Goal: Entertainment & Leisure: Consume media (video, audio)

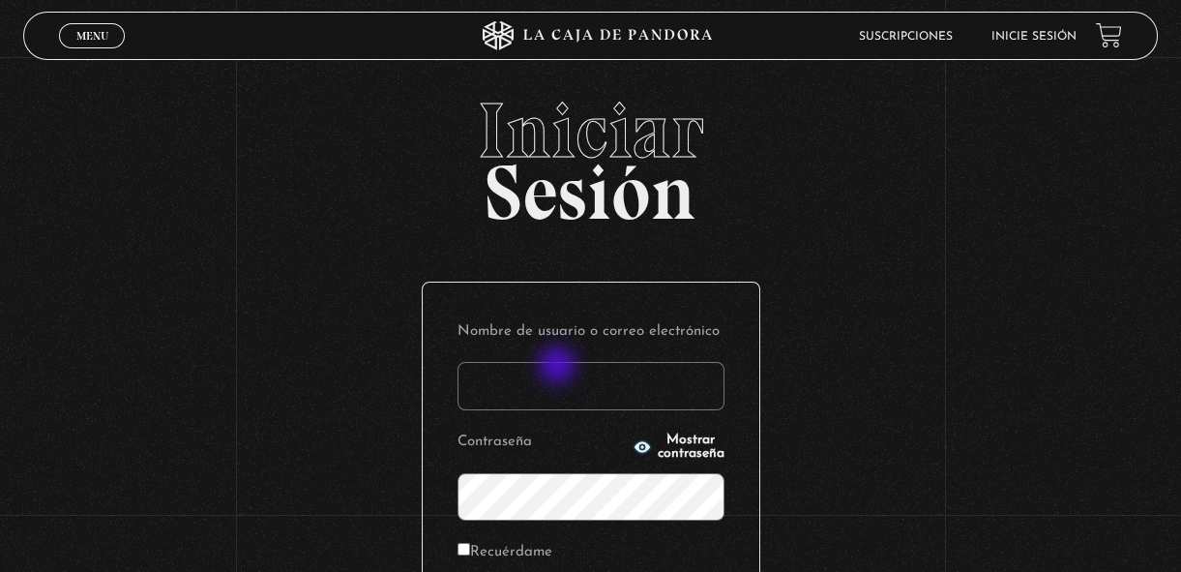
click at [559, 367] on input "Nombre de usuario o correo electrónico" at bounding box center [591, 386] width 267 height 48
type input "margothvm23@gmail.com"
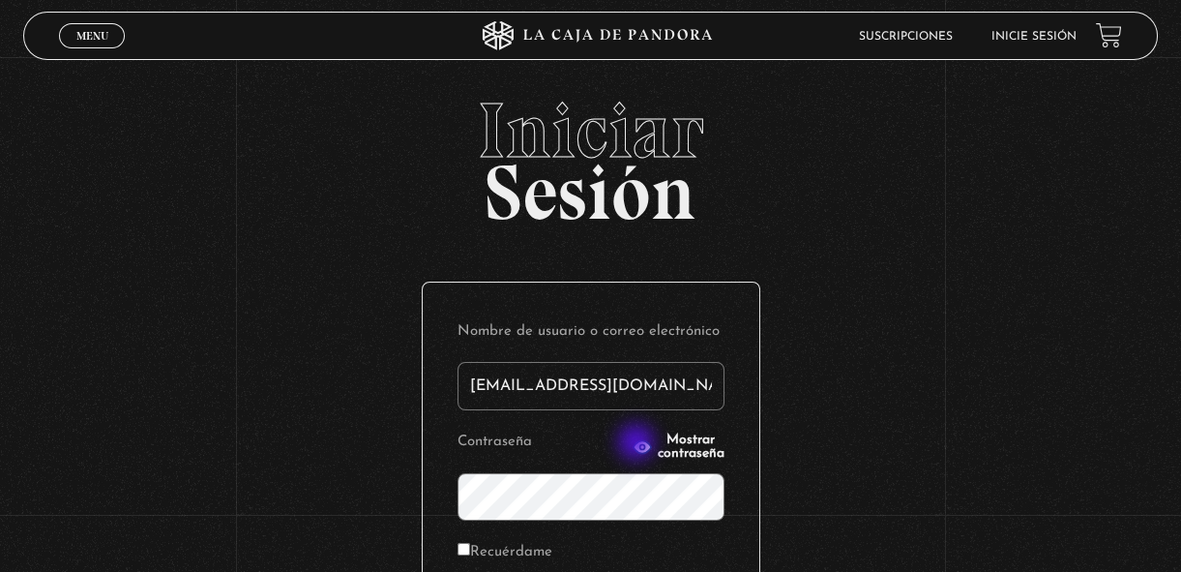
click at [658, 444] on span "Mostrar contraseña" at bounding box center [691, 446] width 67 height 27
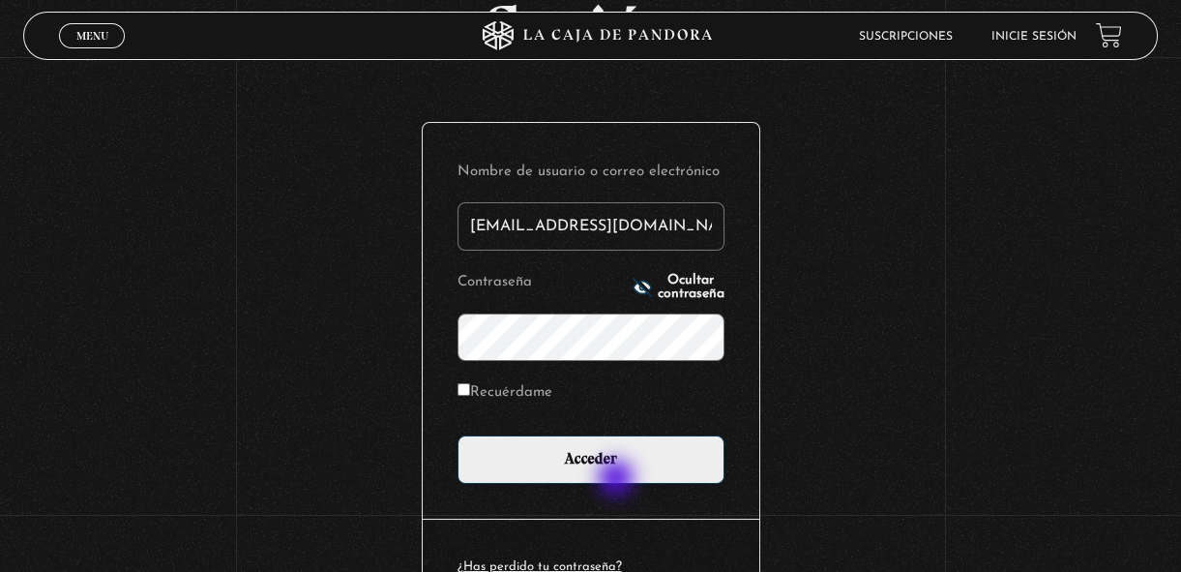
scroll to position [162, 0]
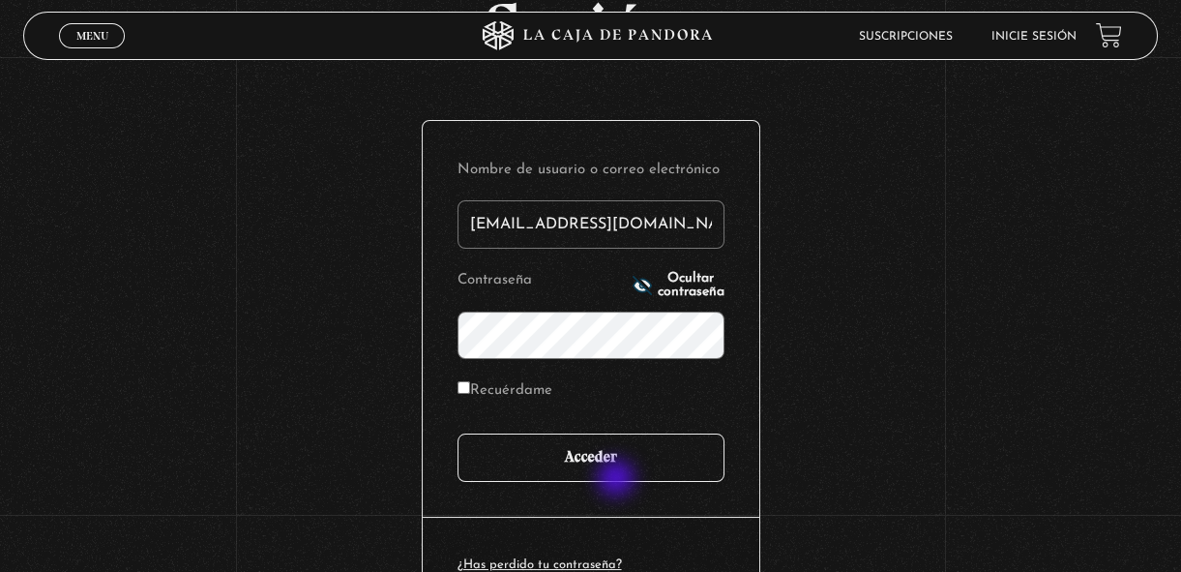
click at [594, 463] on input "Acceder" at bounding box center [591, 457] width 267 height 48
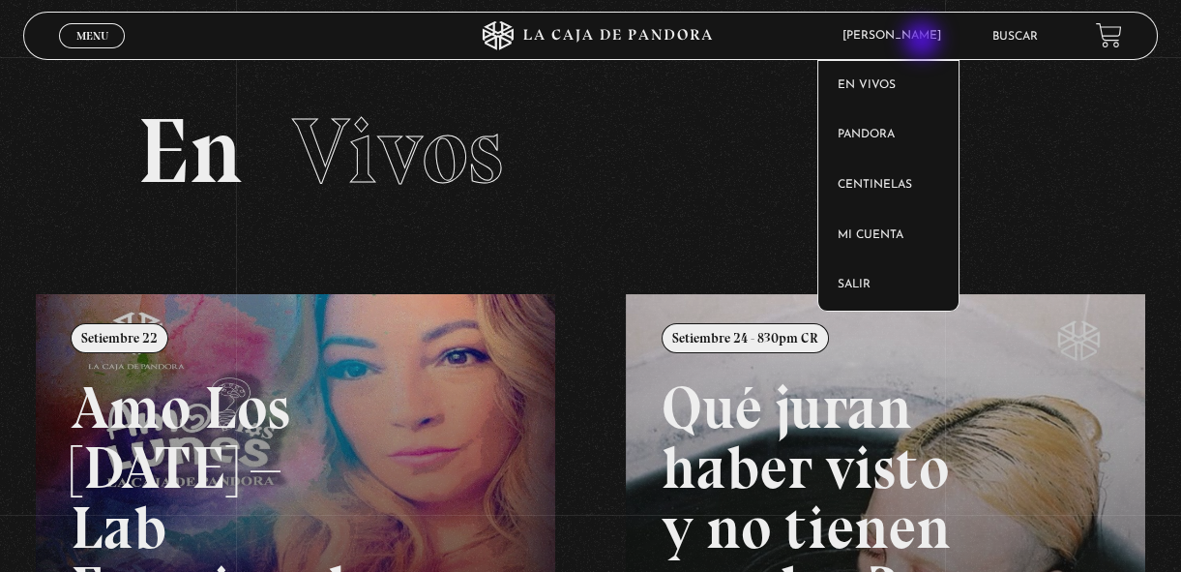
click at [924, 42] on article "Margoth Vargas En vivos Pandora Centinelas Mi cuenta Salir" at bounding box center [904, 36] width 142 height 44
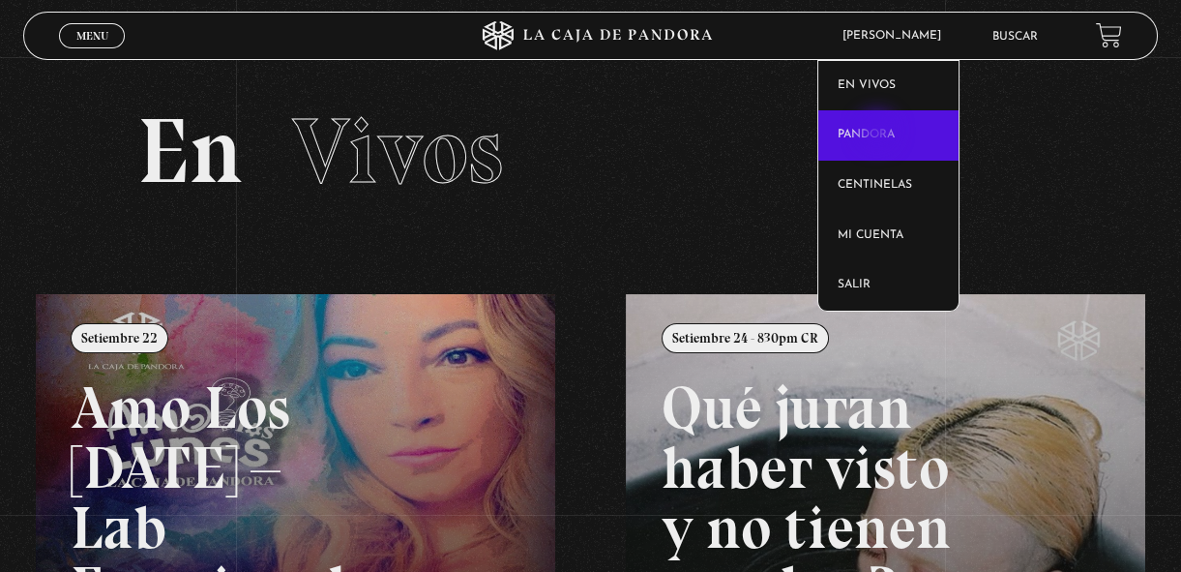
click at [879, 133] on link "Pandora" at bounding box center [888, 135] width 140 height 50
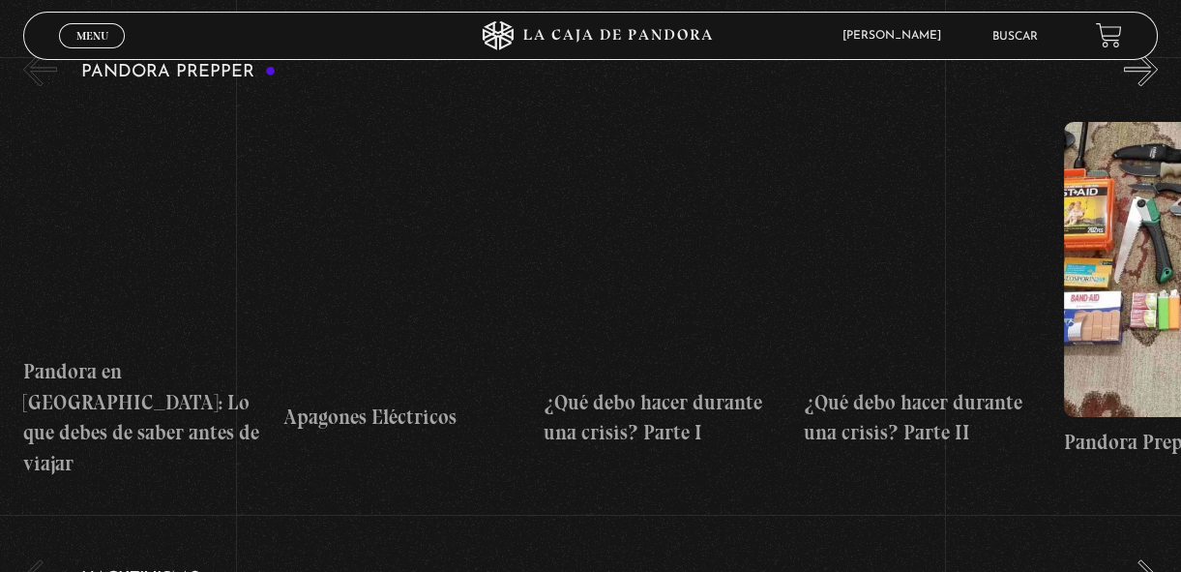
scroll to position [3851, 0]
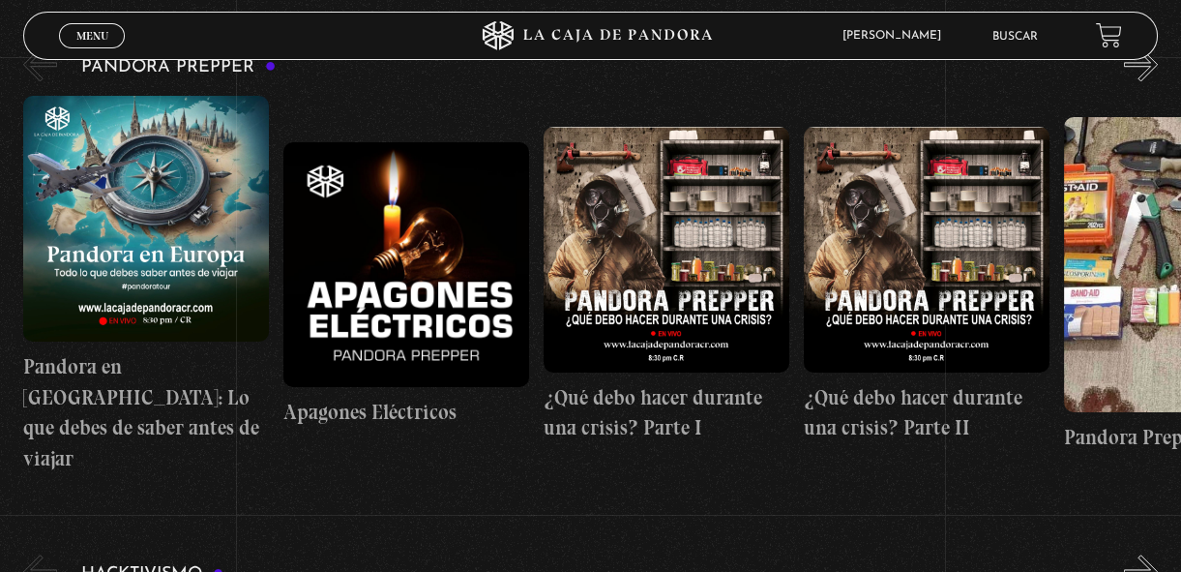
click at [513, 388] on figure at bounding box center [406, 265] width 246 height 246
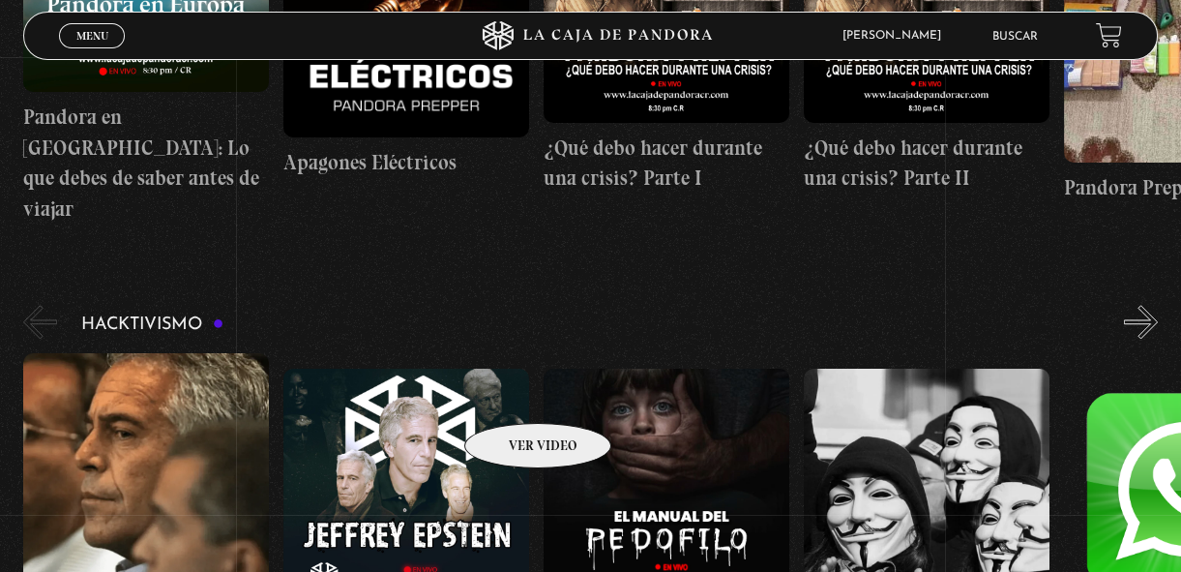
scroll to position [4101, 0]
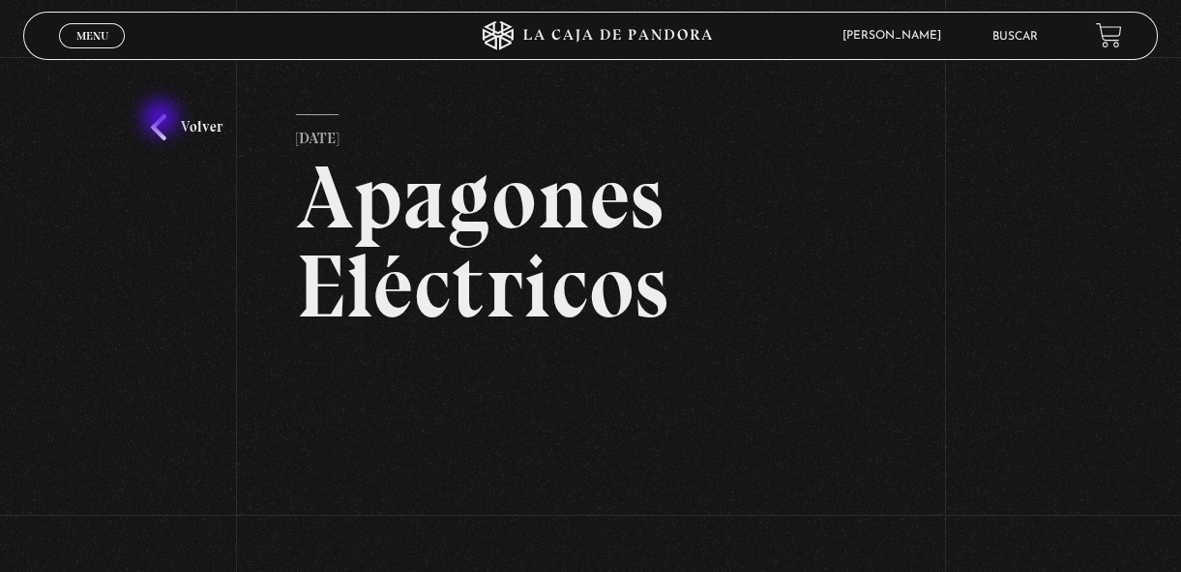
click at [163, 120] on link "Volver" at bounding box center [187, 127] width 72 height 26
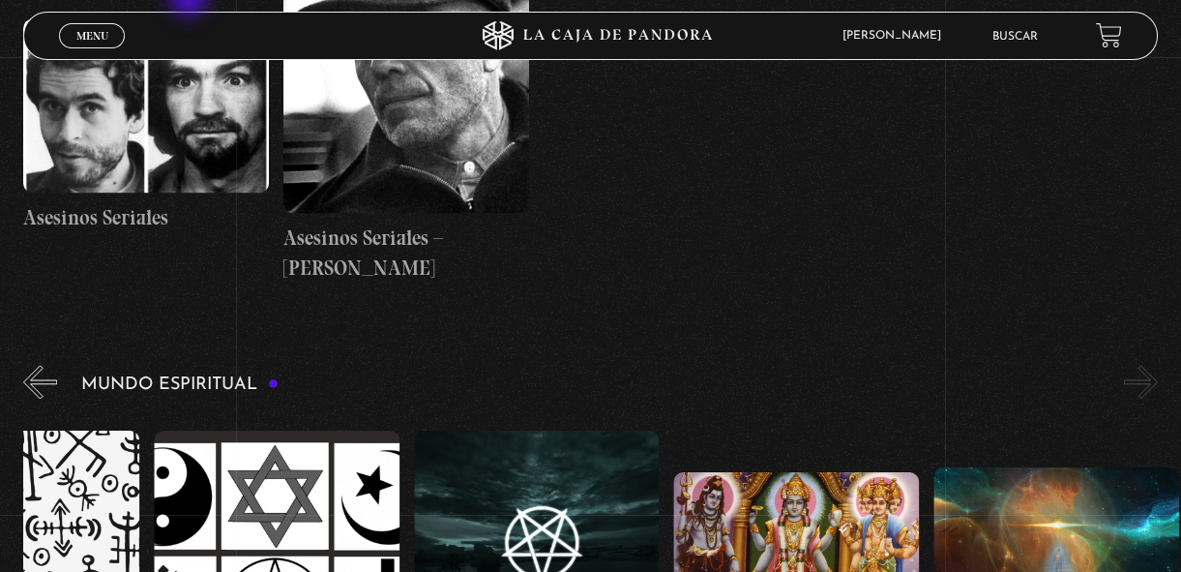
scroll to position [4922, 0]
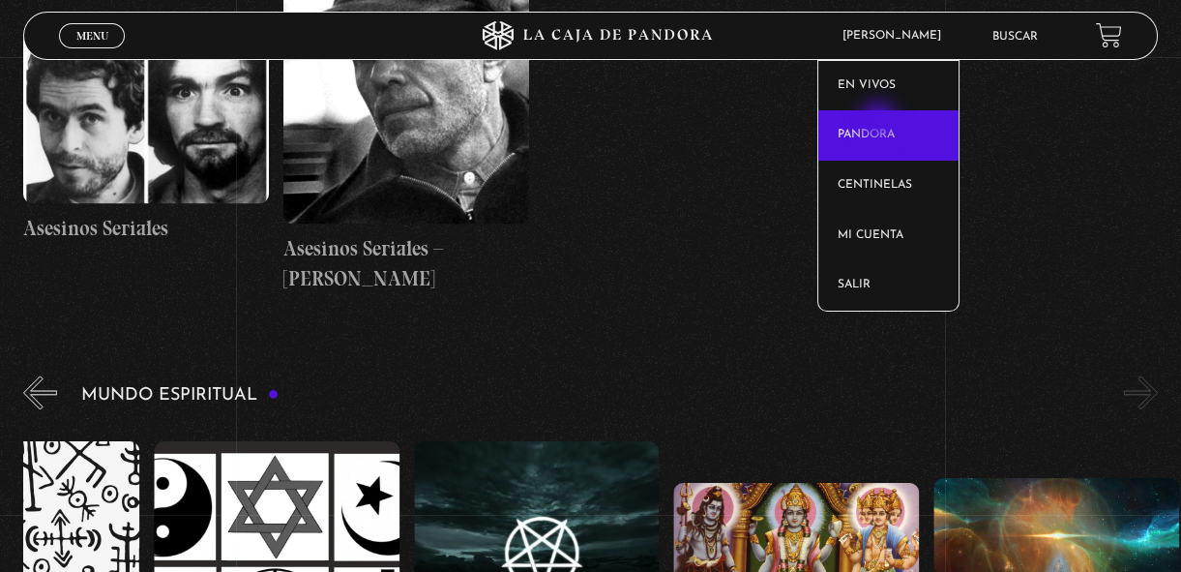
click at [880, 123] on link "Pandora" at bounding box center [888, 135] width 140 height 50
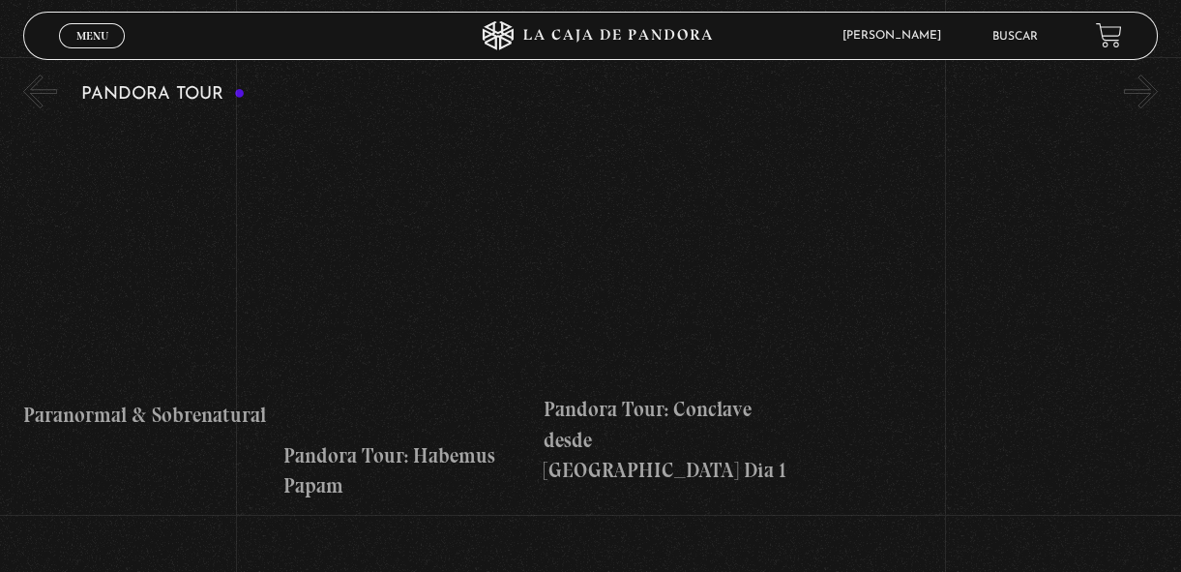
scroll to position [1321, 0]
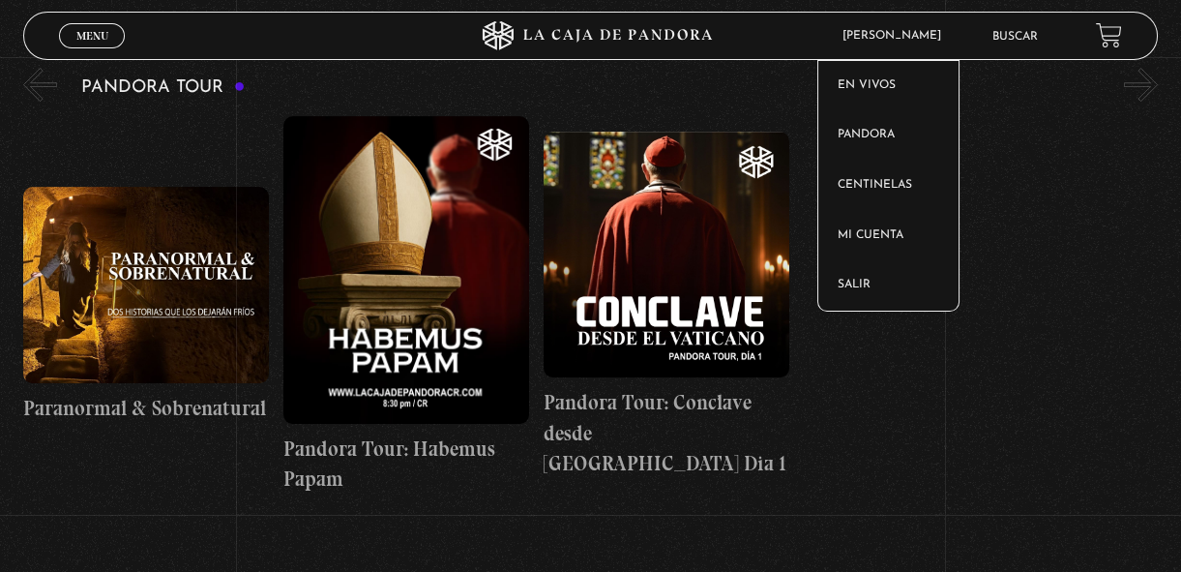
click at [887, 40] on span "[PERSON_NAME]" at bounding box center [897, 36] width 128 height 12
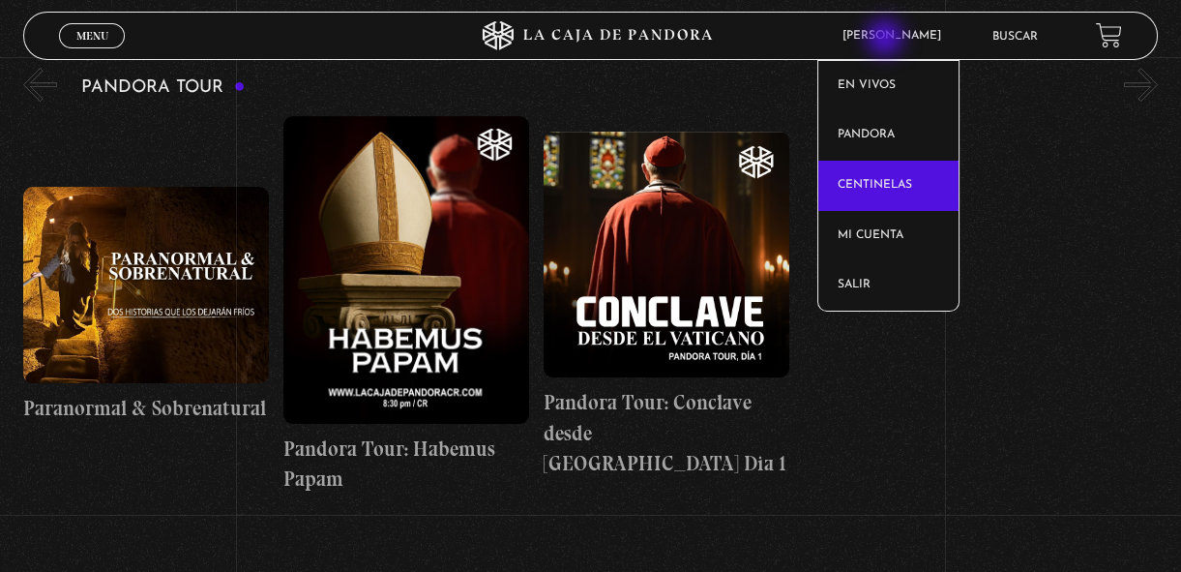
click at [902, 183] on link "Centinelas" at bounding box center [888, 186] width 140 height 50
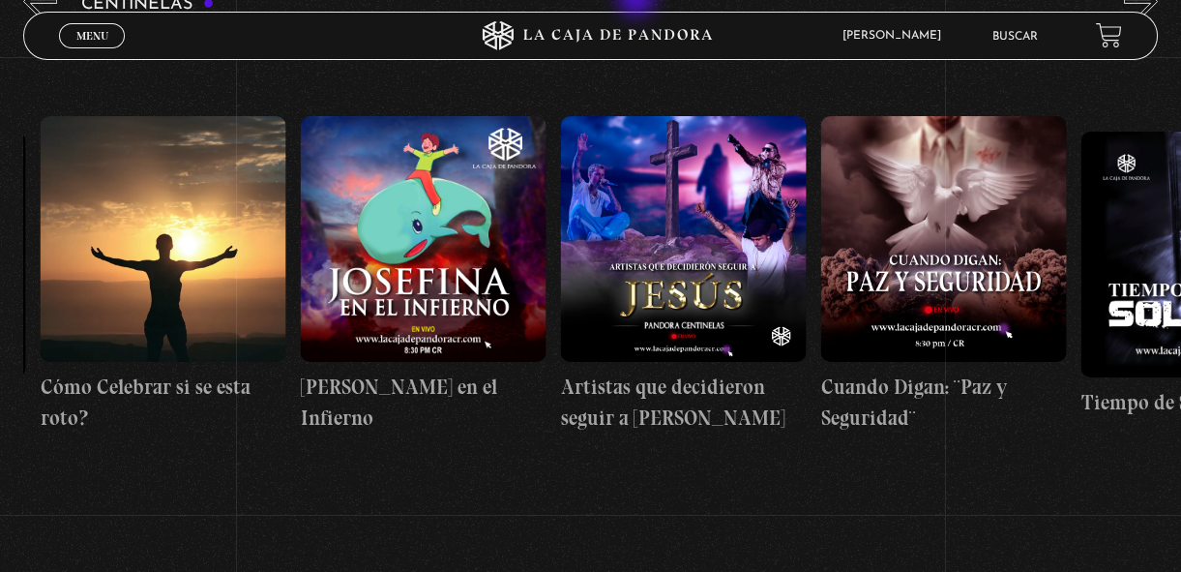
scroll to position [0, 6682]
